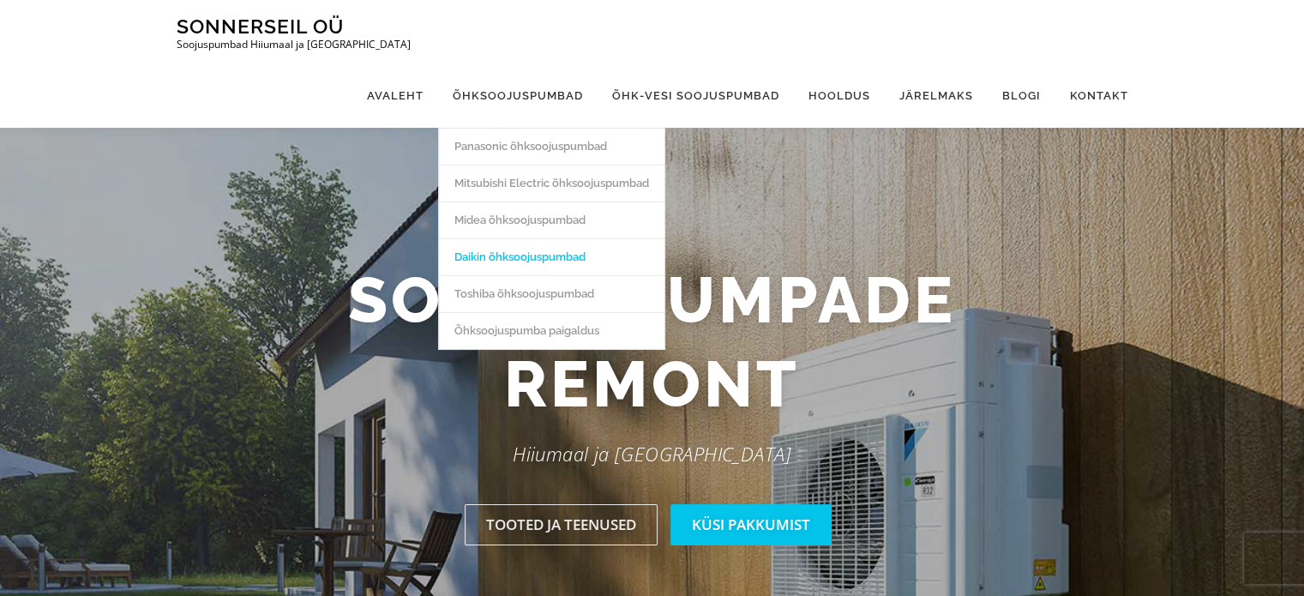
click at [522, 238] on link "Daikin õhksoojuspumbad" at bounding box center [551, 256] width 225 height 37
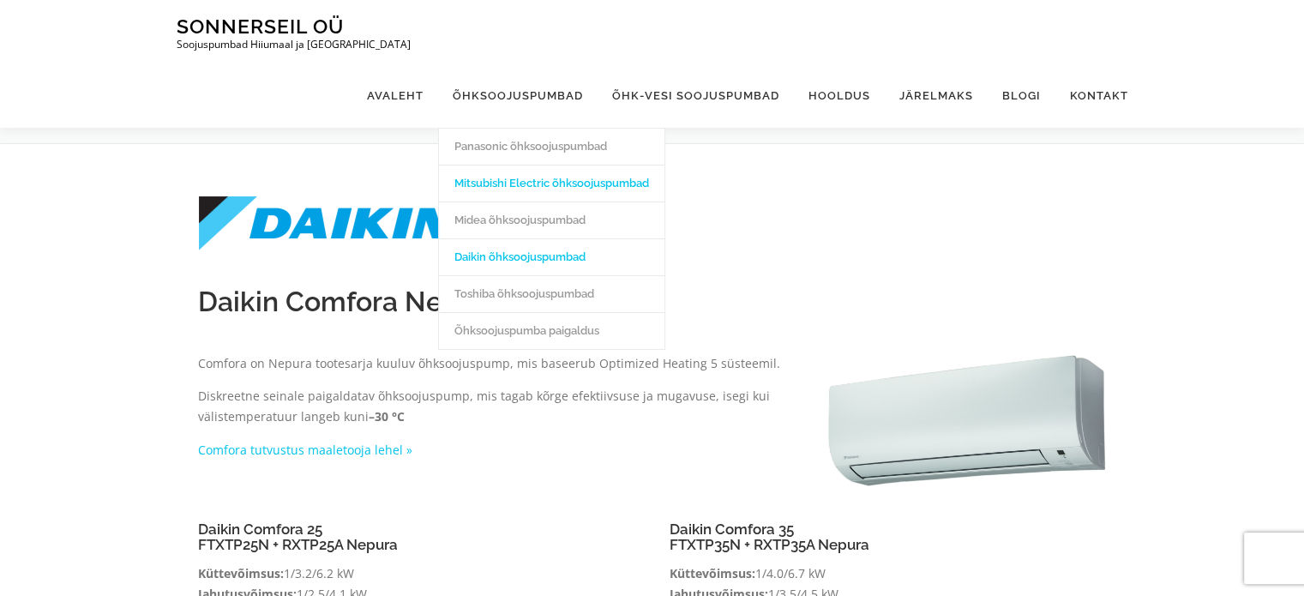
click at [530, 165] on link "Mitsubishi Electric õhksoojuspumbad" at bounding box center [551, 183] width 225 height 37
